Goal: Task Accomplishment & Management: Manage account settings

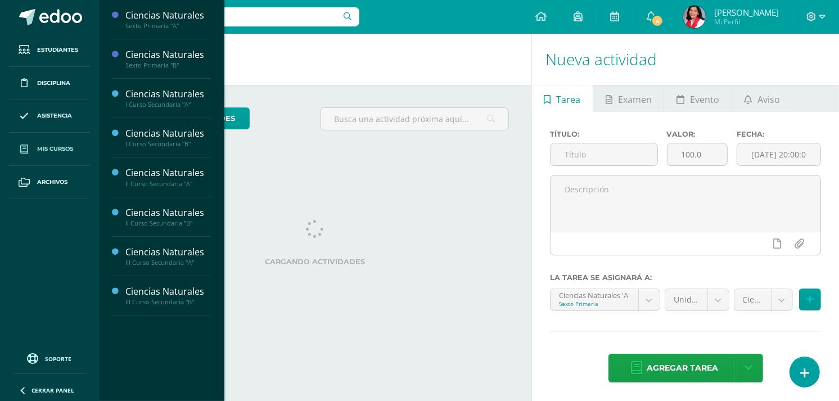
click at [37, 146] on span "Mis cursos" at bounding box center [55, 149] width 36 height 9
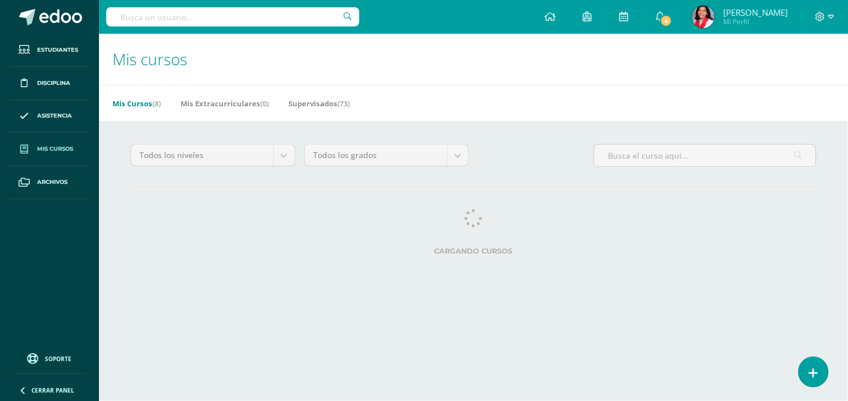
drag, startPoint x: 0, startPoint y: 0, endPoint x: 173, endPoint y: 264, distance: 316.1
click at [173, 264] on div "Todos los niveles Todos los niveles [Template semestral] Nursery Tots Preprimar…" at bounding box center [473, 202] width 731 height 161
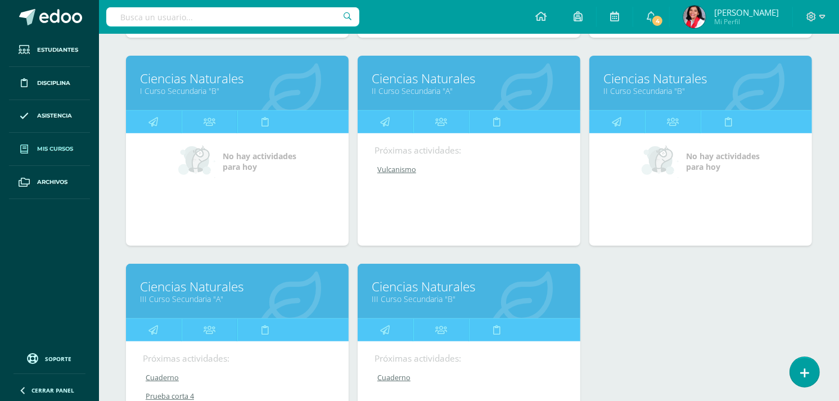
scroll to position [356, 0]
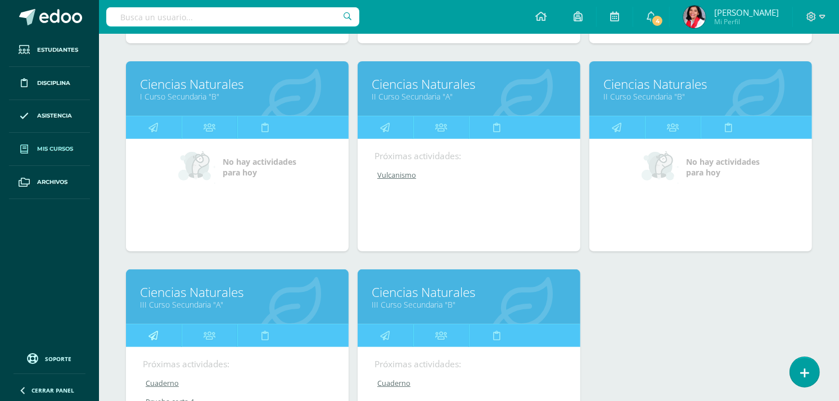
click at [158, 335] on icon at bounding box center [154, 336] width 10 height 22
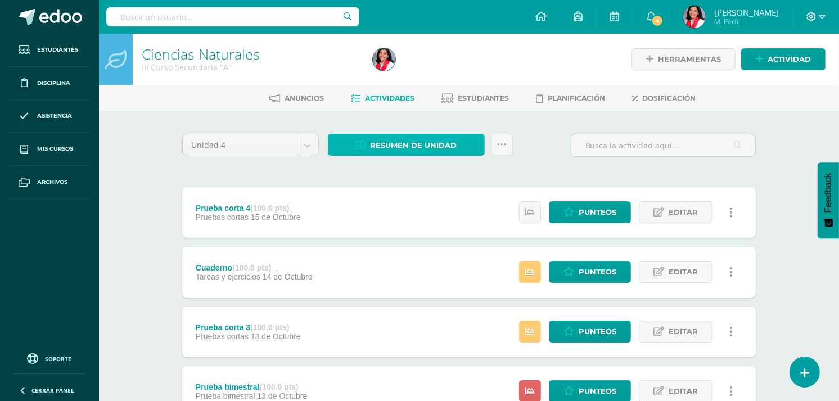
click at [399, 141] on span "Resumen de unidad" at bounding box center [413, 145] width 87 height 21
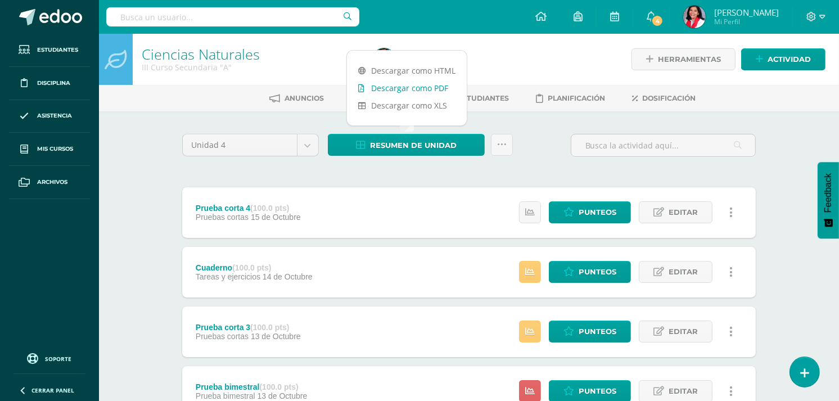
click at [390, 89] on link "Descargar como PDF" at bounding box center [407, 87] width 120 height 17
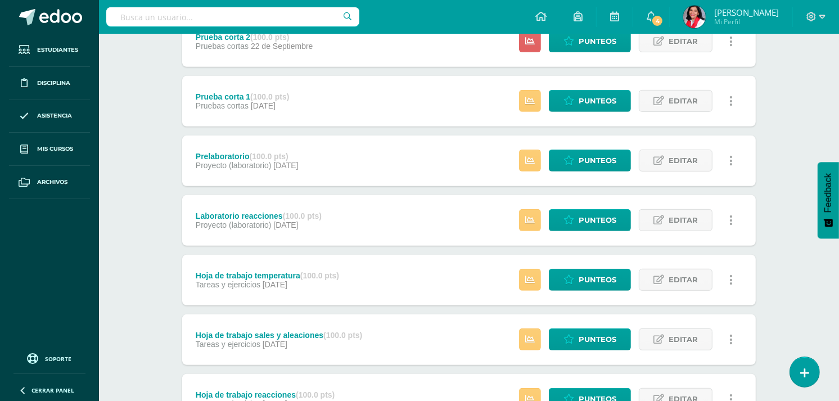
scroll to position [543, 0]
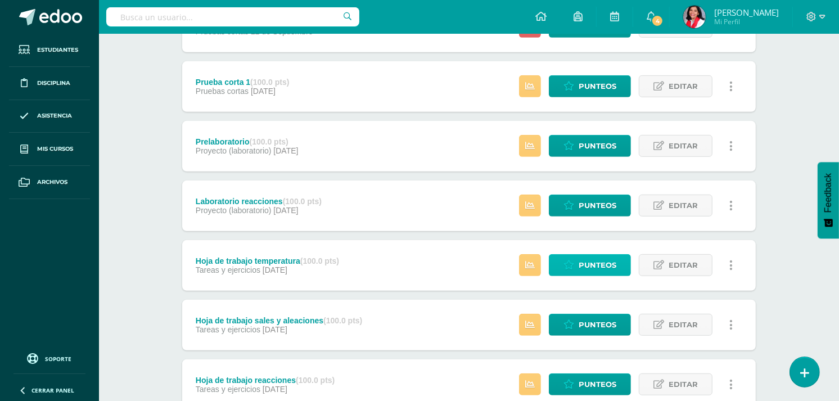
click at [593, 262] on span "Punteos" at bounding box center [598, 265] width 38 height 21
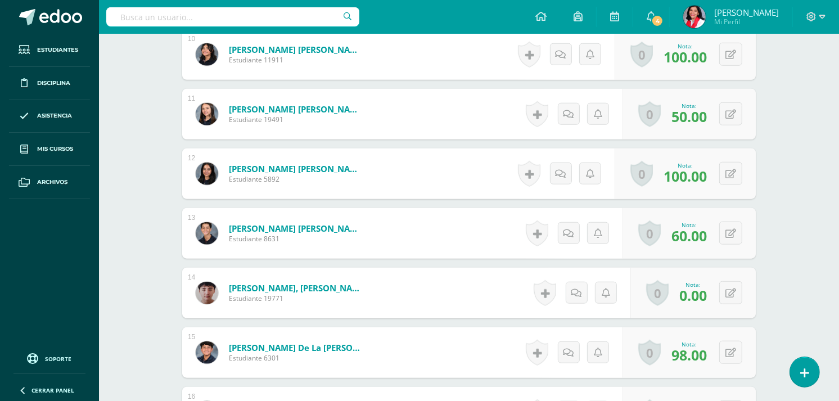
scroll to position [915, 0]
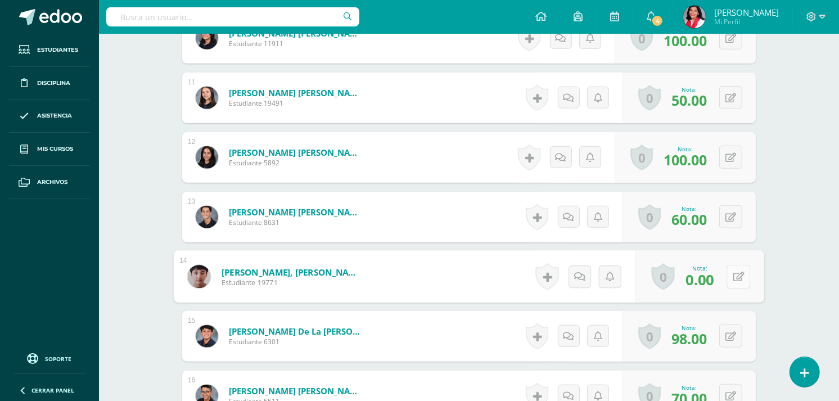
click at [730, 275] on button at bounding box center [739, 277] width 24 height 24
type input "50"
click at [709, 276] on icon at bounding box center [709, 281] width 10 height 10
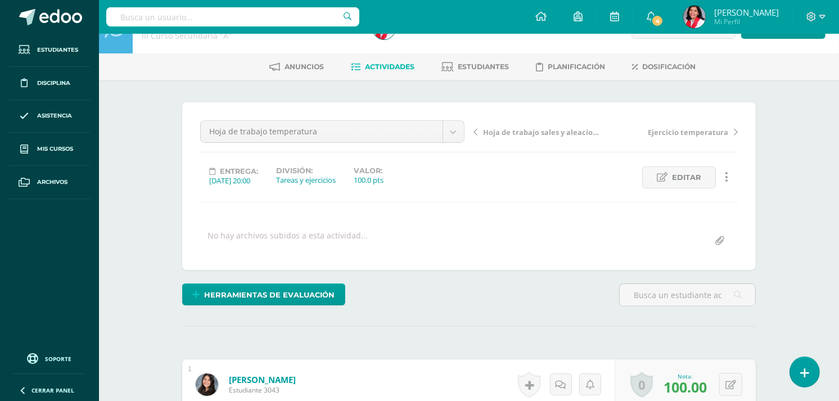
scroll to position [0, 0]
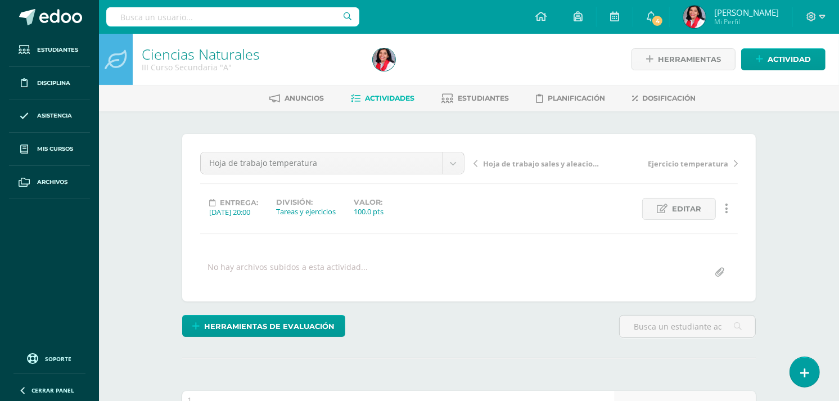
click at [398, 96] on span "Actividades" at bounding box center [390, 98] width 50 height 8
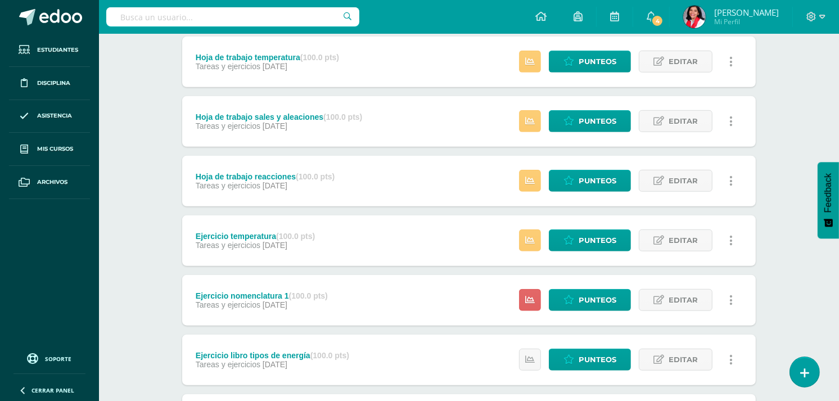
scroll to position [745, 0]
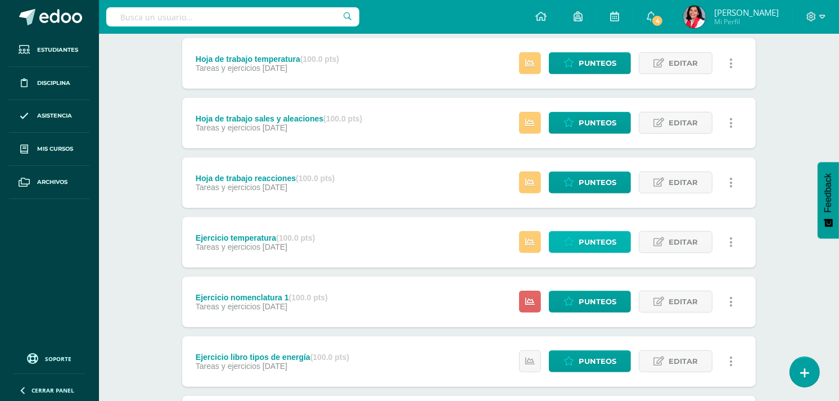
click at [558, 249] on link "Punteos" at bounding box center [590, 242] width 82 height 22
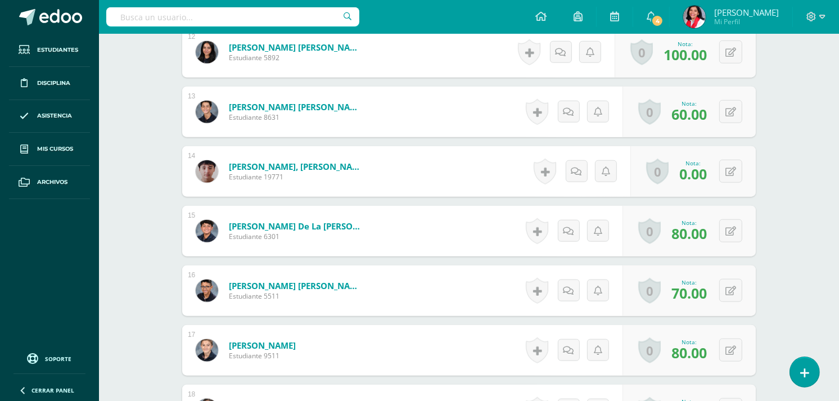
scroll to position [1028, 0]
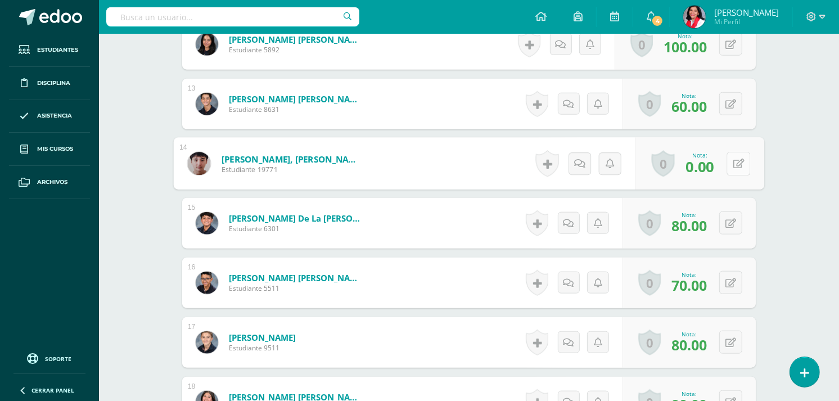
click at [734, 162] on icon at bounding box center [739, 164] width 11 height 10
type input "50"
click at [707, 164] on icon at bounding box center [709, 168] width 10 height 10
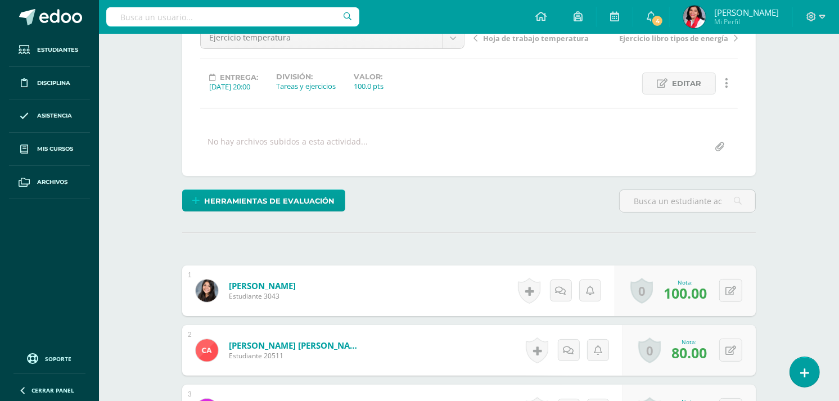
scroll to position [0, 0]
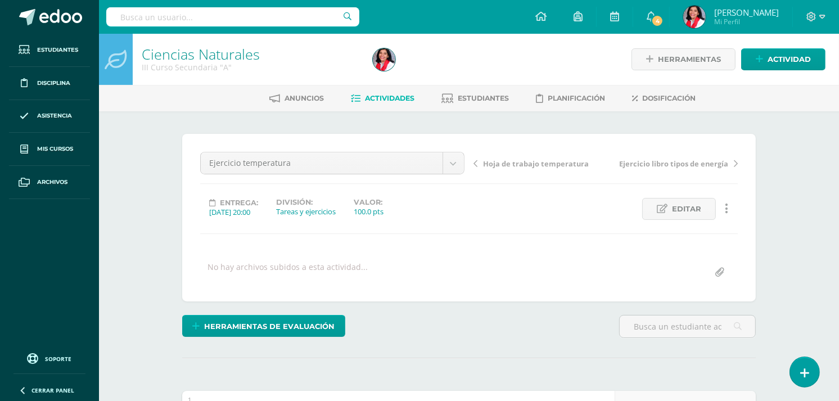
click at [371, 100] on span "Actividades" at bounding box center [390, 98] width 50 height 8
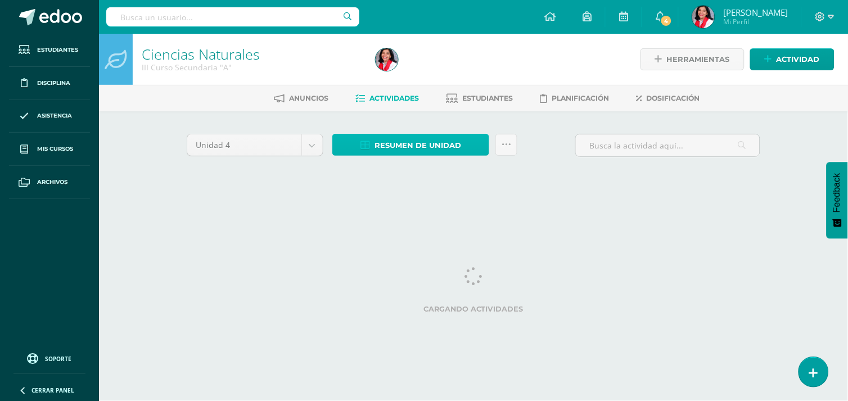
click at [406, 147] on span "Resumen de unidad" at bounding box center [418, 145] width 87 height 21
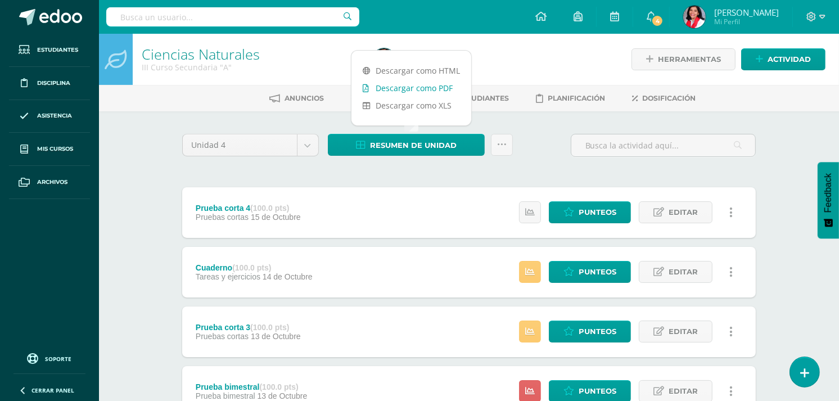
click at [426, 86] on link "Descargar como PDF" at bounding box center [412, 87] width 120 height 17
